Goal: Book appointment/travel/reservation

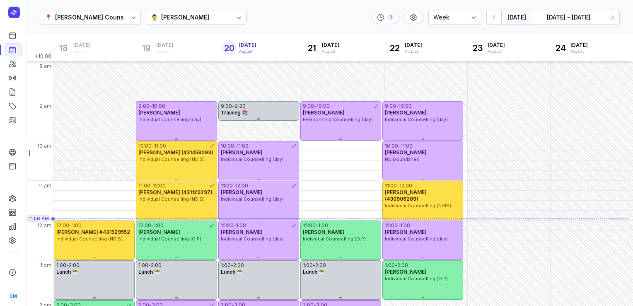
select select "week"
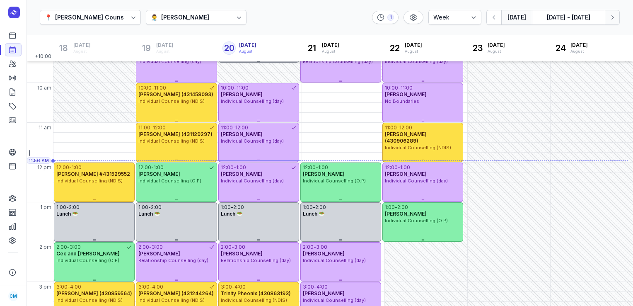
click at [615, 14] on icon "button" at bounding box center [612, 17] width 8 height 8
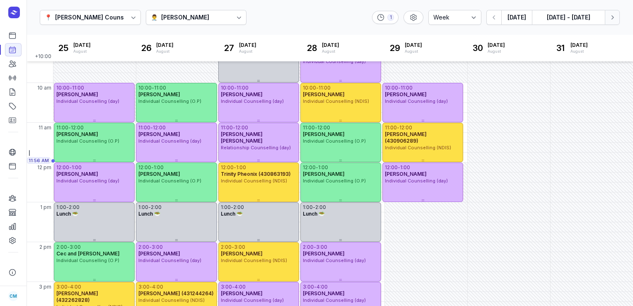
click at [615, 14] on icon "button" at bounding box center [612, 17] width 8 height 8
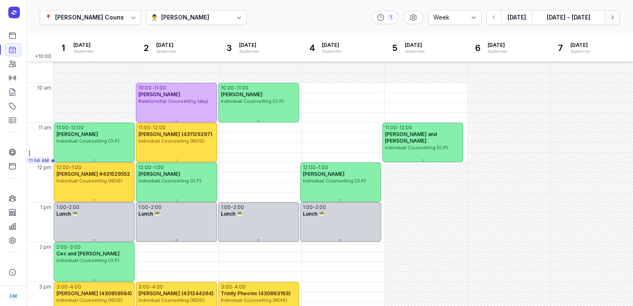
click at [615, 14] on icon "button" at bounding box center [612, 17] width 8 height 8
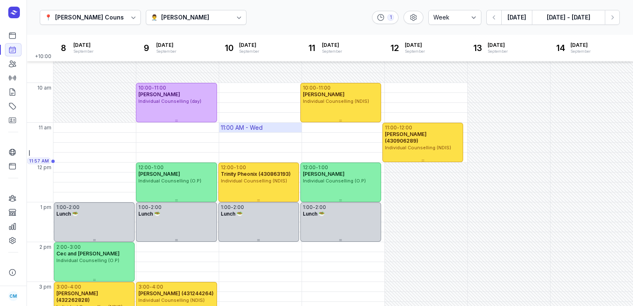
click at [263, 127] on div "11:00 AM - Wed" at bounding box center [260, 128] width 82 height 10
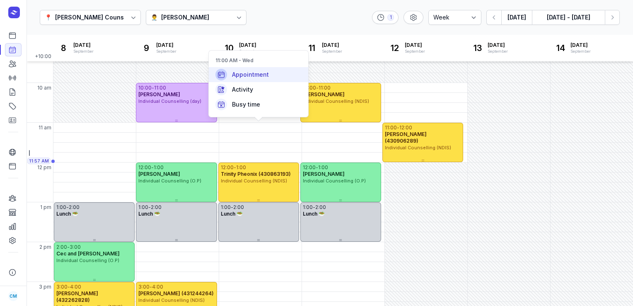
click at [273, 72] on div "Appointment" at bounding box center [258, 74] width 99 height 15
select select
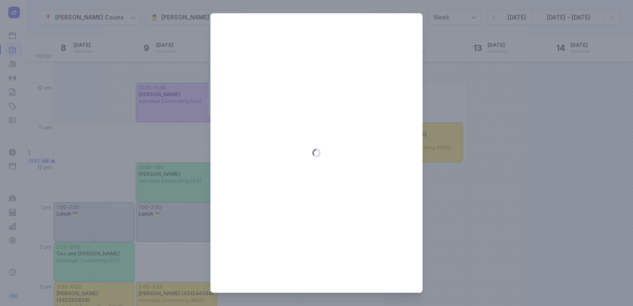
type input "[DATE]"
select select "11:00"
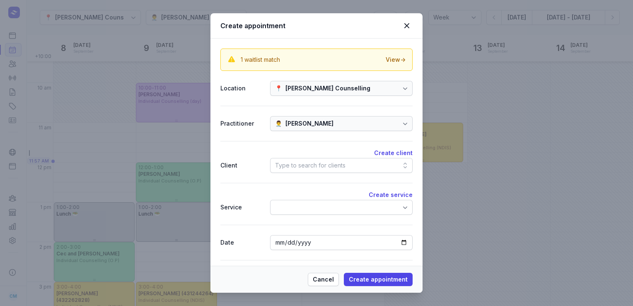
click at [298, 158] on div "Type to search for clients" at bounding box center [341, 165] width 143 height 15
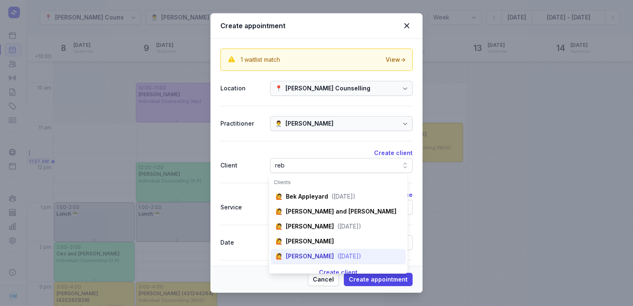
type input "reb"
click at [305, 259] on div "[PERSON_NAME]" at bounding box center [310, 256] width 48 height 8
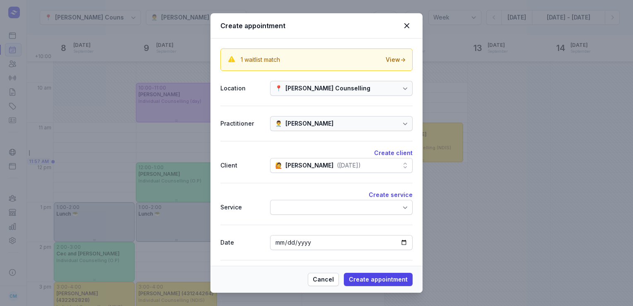
click at [293, 206] on div at bounding box center [341, 207] width 143 height 15
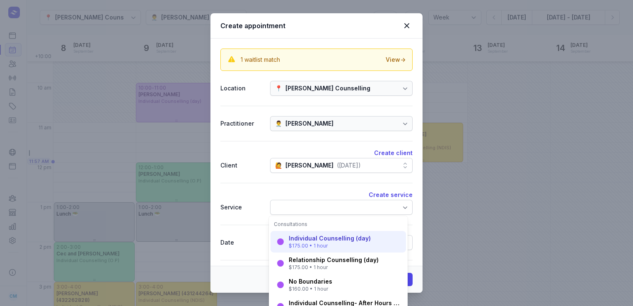
click at [299, 238] on div "Individual Counselling (day)" at bounding box center [330, 238] width 82 height 8
select select "12:00"
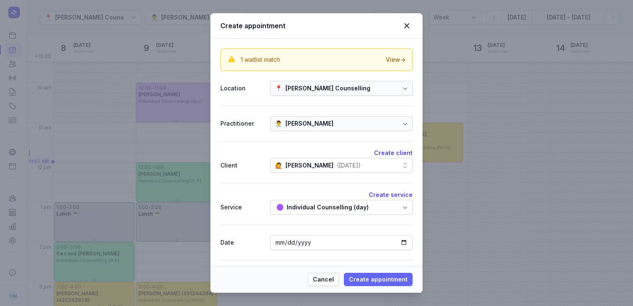
click at [363, 281] on span "Create appointment" at bounding box center [378, 279] width 59 height 10
select select
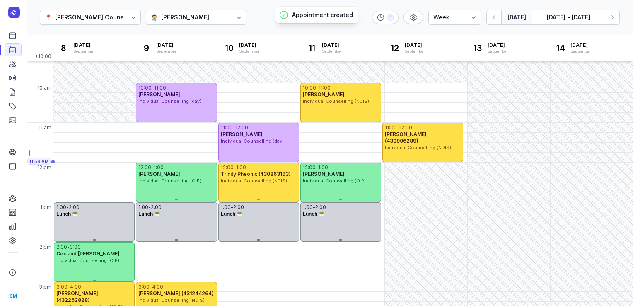
click at [520, 18] on button "[DATE]" at bounding box center [516, 17] width 31 height 15
